Goal: Check status

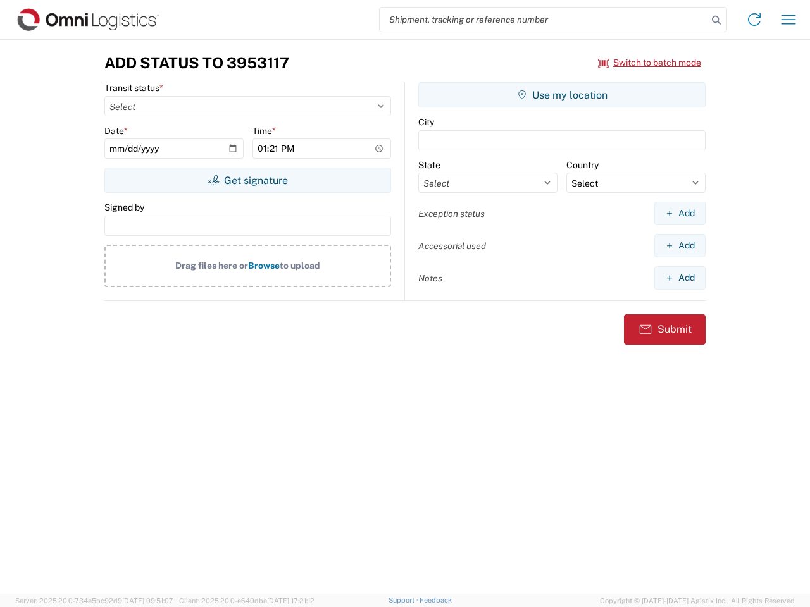
click at [543, 20] on input "search" at bounding box center [544, 20] width 328 height 24
click at [716, 20] on icon at bounding box center [716, 20] width 18 height 18
click at [754, 20] on icon at bounding box center [754, 19] width 20 height 20
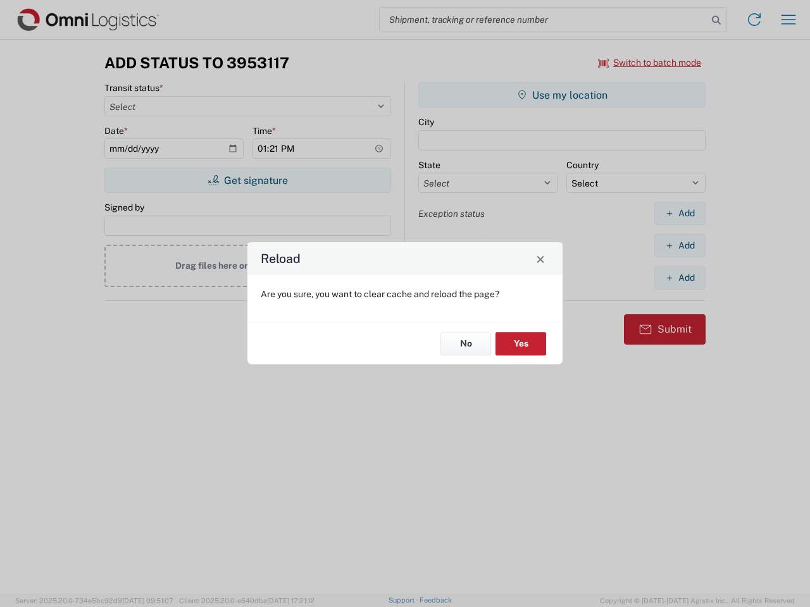
click at [650, 63] on div "Reload Are you sure, you want to clear cache and reload the page? No Yes" at bounding box center [405, 303] width 810 height 607
click at [247, 180] on div "Reload Are you sure, you want to clear cache and reload the page? No Yes" at bounding box center [405, 303] width 810 height 607
click at [562, 95] on div "Reload Are you sure, you want to clear cache and reload the page? No Yes" at bounding box center [405, 303] width 810 height 607
click at [680, 213] on div "Reload Are you sure, you want to clear cache and reload the page? No Yes" at bounding box center [405, 303] width 810 height 607
click at [680, 245] on div "Reload Are you sure, you want to clear cache and reload the page? No Yes" at bounding box center [405, 303] width 810 height 607
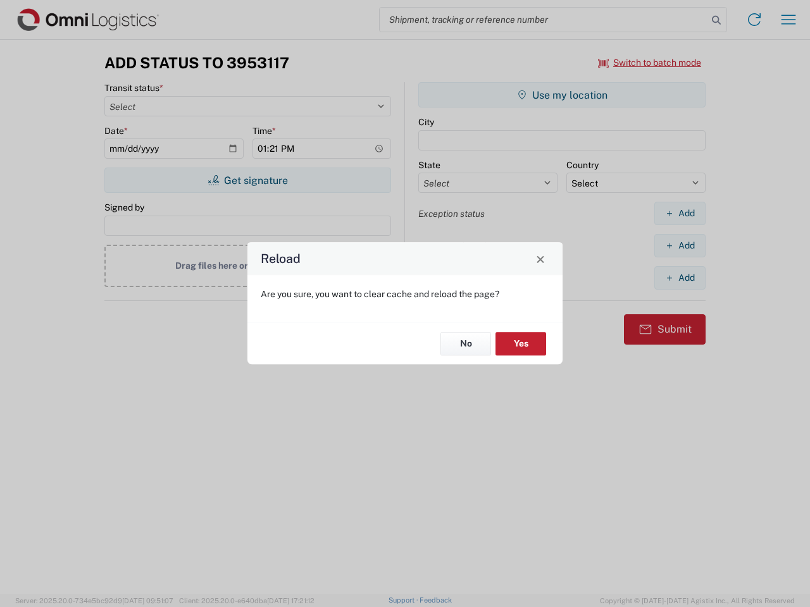
click at [680, 278] on div "Reload Are you sure, you want to clear cache and reload the page? No Yes" at bounding box center [405, 303] width 810 height 607
